Goal: Answer question/provide support: Share knowledge or assist other users

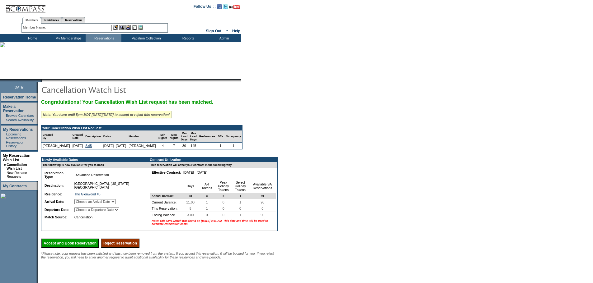
click at [139, 248] on input "Reject Reservation" at bounding box center [120, 243] width 39 height 9
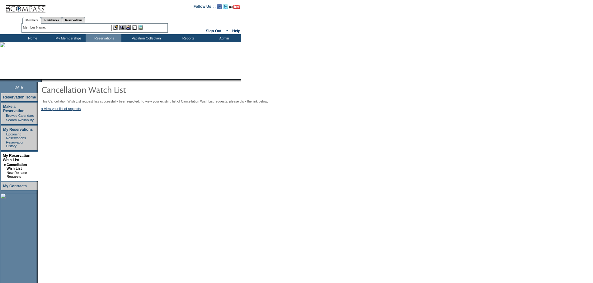
click at [100, 28] on input "text" at bounding box center [79, 28] width 65 height 6
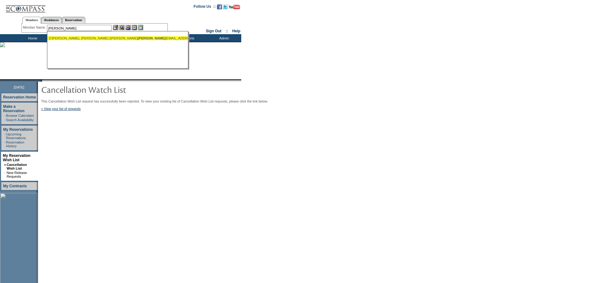
click at [137, 39] on span "danna" at bounding box center [151, 38] width 28 height 4
type input "D'Anna, Dave (daviddanna74@gmail.com)"
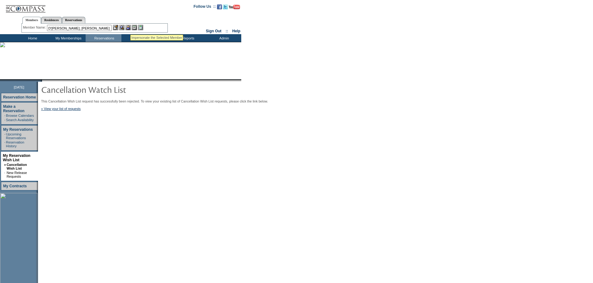
click at [130, 27] on img at bounding box center [127, 27] width 5 height 5
click at [124, 28] on img at bounding box center [121, 27] width 5 height 5
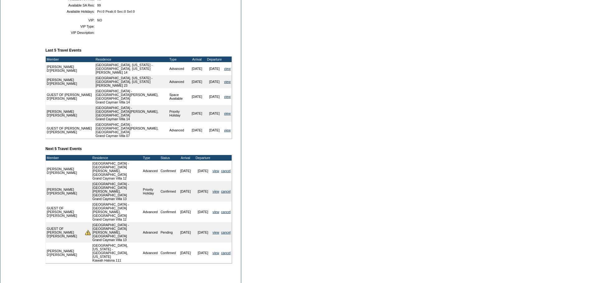
scroll to position [160, 0]
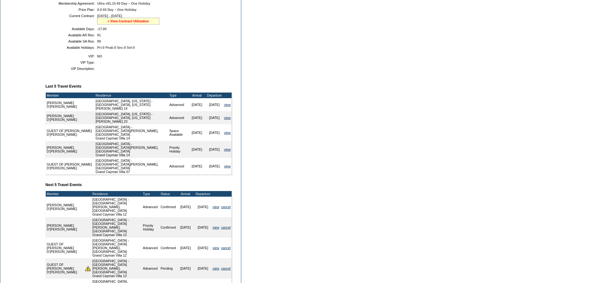
click at [137, 23] on link "» View Contract Utilization" at bounding box center [128, 21] width 42 height 4
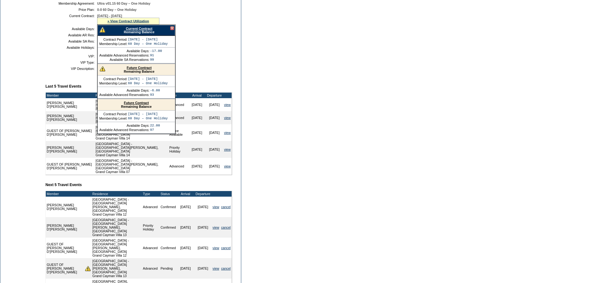
click at [139, 70] on link "Future Contract" at bounding box center [139, 68] width 25 height 4
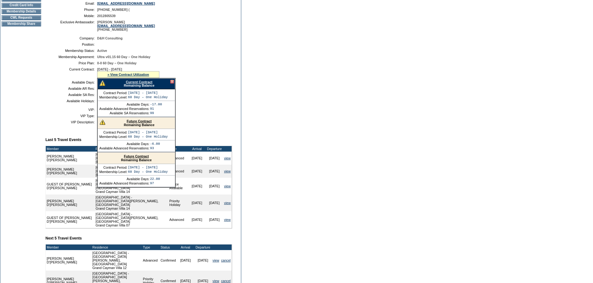
scroll to position [4, 0]
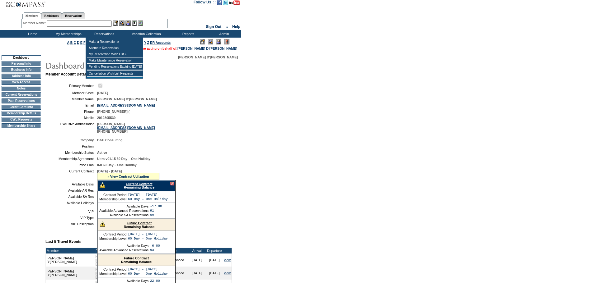
click at [93, 24] on input "text" at bounding box center [79, 24] width 65 height 6
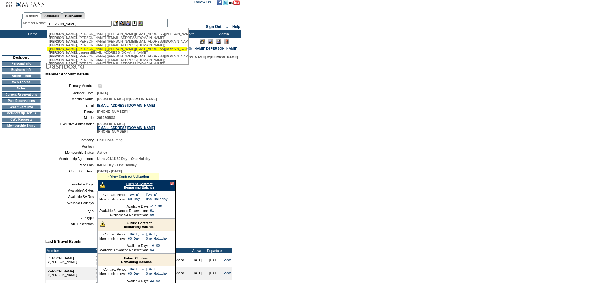
click at [71, 51] on div "[PERSON_NAME] ([PERSON_NAME][EMAIL_ADDRESS][DOMAIN_NAME])" at bounding box center [117, 49] width 137 height 4
type input "[PERSON_NAME] ([PERSON_NAME][EMAIL_ADDRESS][DOMAIN_NAME])"
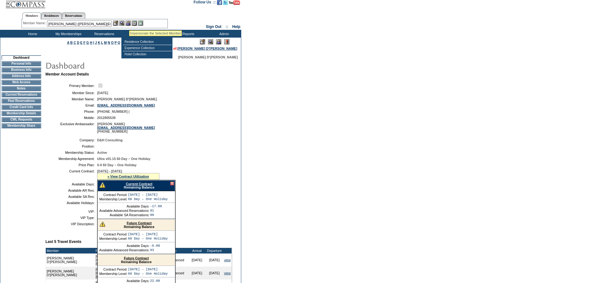
click at [129, 22] on img at bounding box center [127, 23] width 5 height 5
click at [123, 24] on img at bounding box center [121, 23] width 5 height 5
